Goal: Task Accomplishment & Management: Complete application form

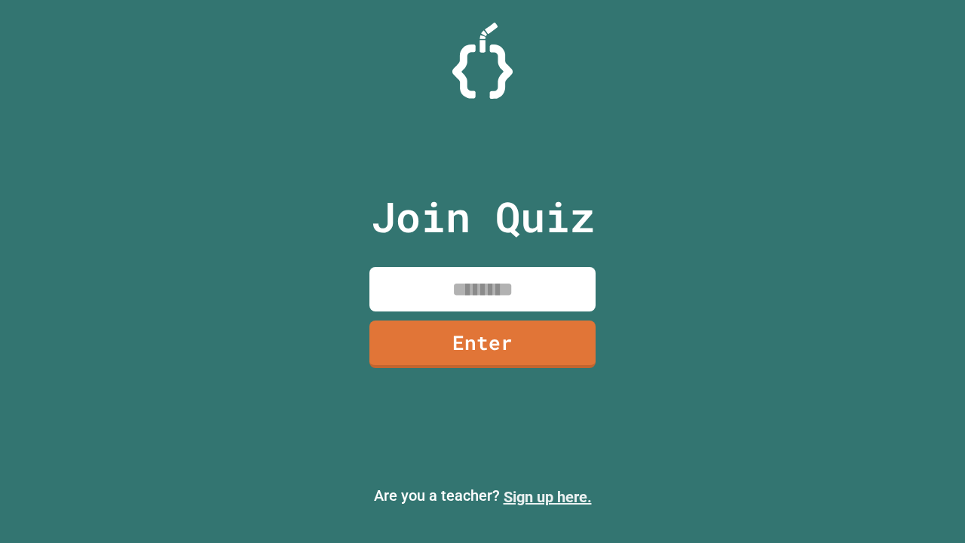
click at [547, 497] on link "Sign up here." at bounding box center [548, 497] width 88 height 18
